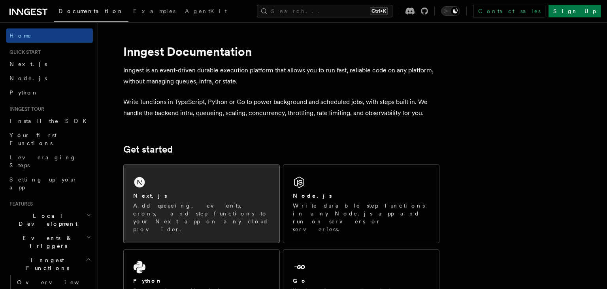
click at [216, 202] on div "Next.js Add queueing, events, crons, and step functions to your Next app on any…" at bounding box center [201, 212] width 137 height 41
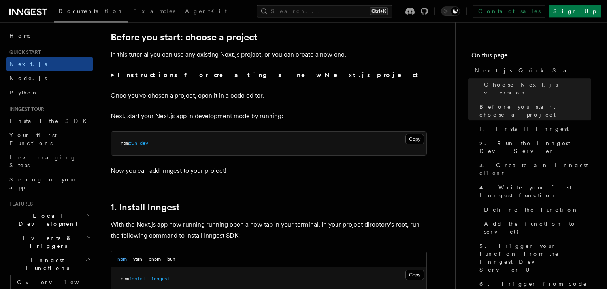
scroll to position [334, 0]
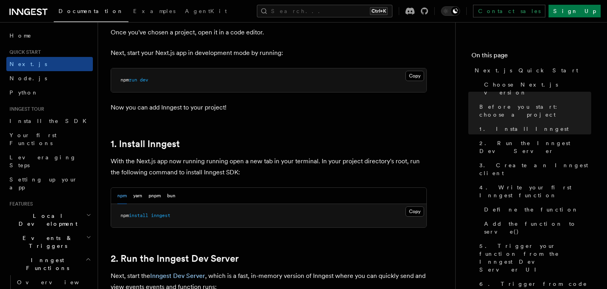
click at [167, 197] on div "npm yarn pnpm bun" at bounding box center [146, 196] width 58 height 16
click at [171, 194] on button "bun" at bounding box center [171, 196] width 8 height 16
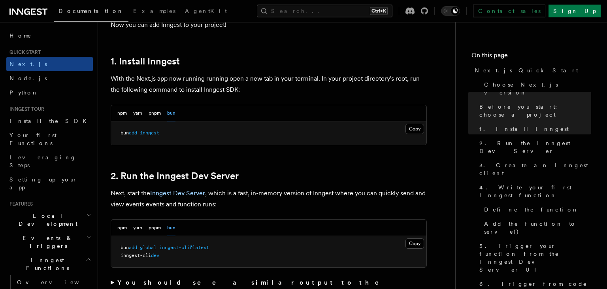
scroll to position [417, 0]
click at [167, 133] on pre "bun add inngest" at bounding box center [268, 132] width 315 height 24
click at [414, 127] on button "Copy Copied" at bounding box center [414, 128] width 19 height 10
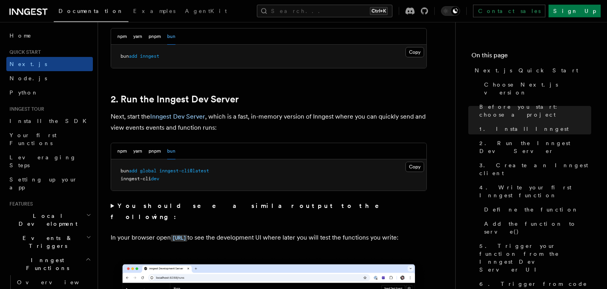
scroll to position [542, 0]
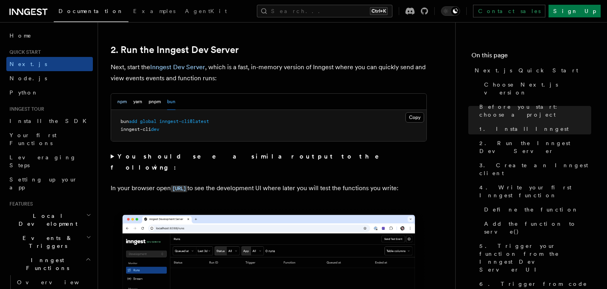
click at [123, 102] on button "npm" at bounding box center [121, 102] width 9 height 16
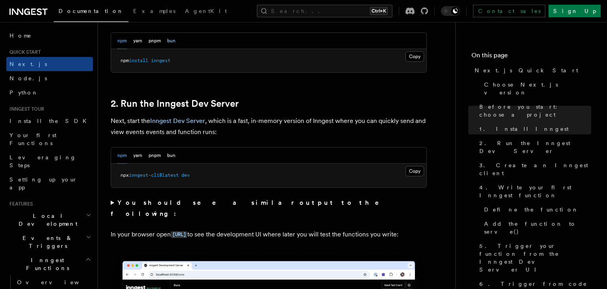
scroll to position [417, 0]
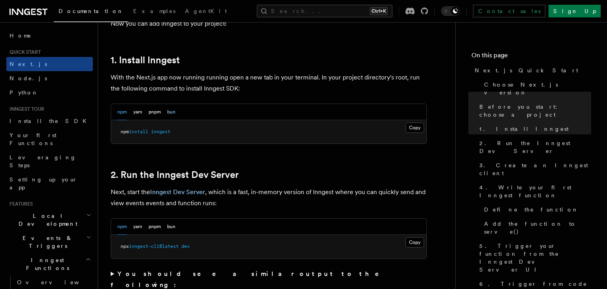
drag, startPoint x: 168, startPoint y: 109, endPoint x: 175, endPoint y: 113, distance: 8.0
click at [173, 111] on div "npm yarn pnpm bun" at bounding box center [146, 112] width 58 height 16
click at [175, 113] on button "bun" at bounding box center [171, 112] width 8 height 16
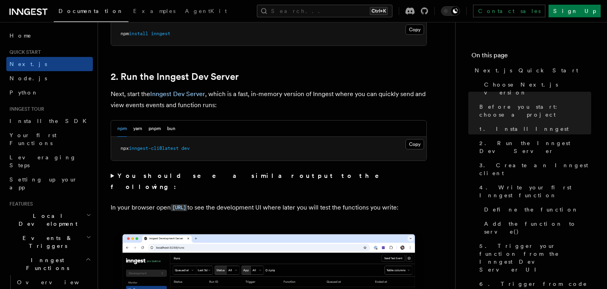
scroll to position [542, 0]
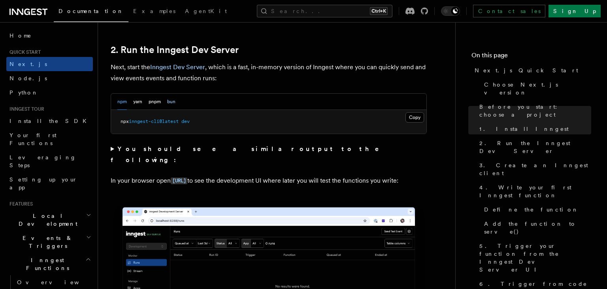
click at [173, 102] on button "bun" at bounding box center [171, 102] width 8 height 16
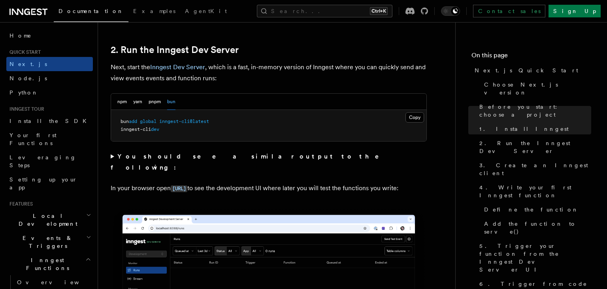
click at [421, 110] on pre "bun add global inngest-cli@latest inngest-cli dev" at bounding box center [268, 125] width 315 height 31
drag, startPoint x: 419, startPoint y: 111, endPoint x: 417, endPoint y: 115, distance: 4.1
click at [418, 111] on pre "bun add global inngest-cli@latest inngest-cli dev" at bounding box center [268, 125] width 315 height 31
click at [417, 115] on button "Copy Copied" at bounding box center [414, 117] width 19 height 10
click at [118, 105] on button "npm" at bounding box center [121, 102] width 9 height 16
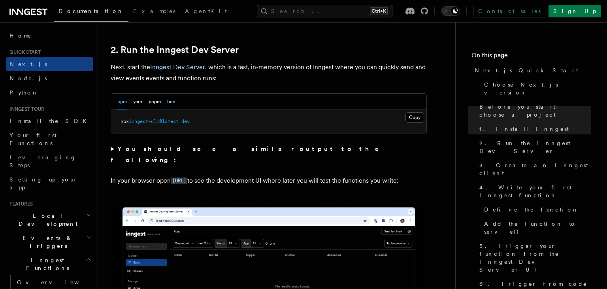
click at [170, 101] on button "bun" at bounding box center [171, 102] width 8 height 16
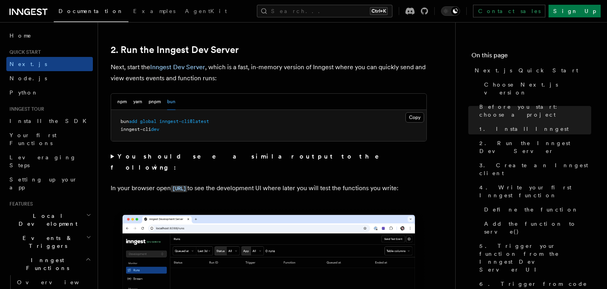
click at [261, 113] on pre "bun add global inngest-cli@latest inngest-cli dev" at bounding box center [268, 125] width 315 height 31
drag, startPoint x: 219, startPoint y: 120, endPoint x: 113, endPoint y: 123, distance: 106.3
click at [113, 123] on pre "bun add global inngest-cli@latest inngest-cli dev" at bounding box center [268, 125] width 315 height 31
copy span "bun add global inngest-cli@latest"
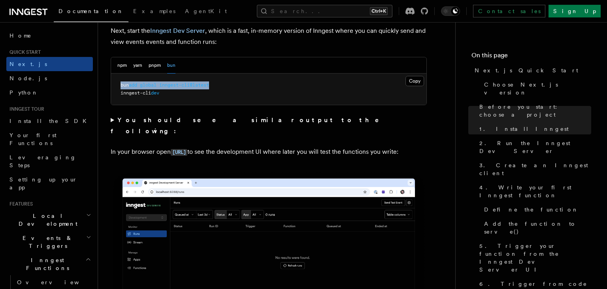
scroll to position [584, 0]
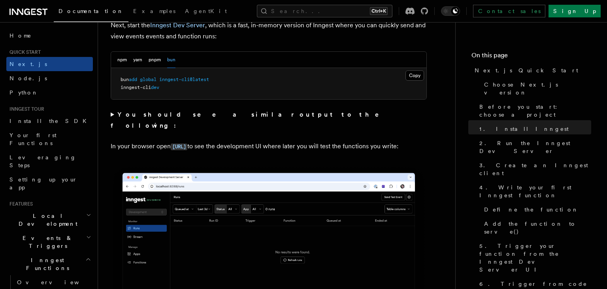
drag, startPoint x: 183, startPoint y: 91, endPoint x: 117, endPoint y: 91, distance: 65.6
click at [117, 91] on pre "bun add global inngest-cli@latest inngest-cli dev" at bounding box center [268, 83] width 315 height 31
copy span "inngest-cli dev"
click at [172, 116] on strong "You should see a similar output to the following:" at bounding box center [250, 120] width 279 height 19
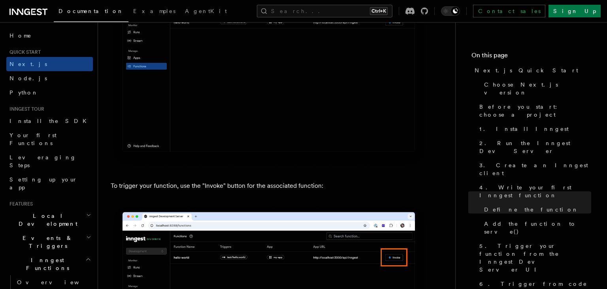
scroll to position [2504, 0]
